Goal: Transaction & Acquisition: Subscribe to service/newsletter

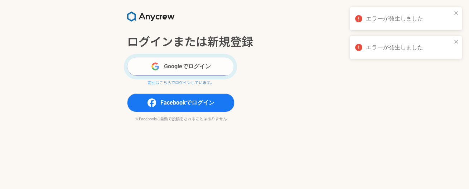
click at [207, 69] on button "Googleでログイン" at bounding box center [181, 66] width 108 height 19
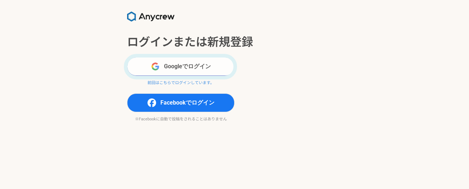
click at [197, 68] on button "Googleでログイン" at bounding box center [181, 66] width 108 height 19
click at [186, 71] on button "Googleでログイン" at bounding box center [181, 66] width 108 height 19
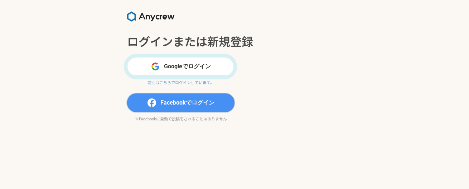
click at [213, 101] on span "Facebookでログイン" at bounding box center [188, 102] width 54 height 9
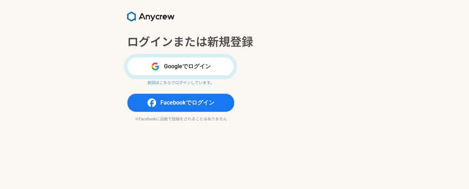
click at [240, 128] on section "ログインまたは新規登録 Googleでログイン 前回はこちらでログインしています。 Facebookでログイン ※Facebookに自動で投稿をされることはあ…" at bounding box center [234, 94] width 469 height 189
click at [142, 17] on img at bounding box center [151, 16] width 48 height 10
click at [182, 84] on p "前回はこちらでログインしています。" at bounding box center [181, 83] width 108 height 6
